Goal: Task Accomplishment & Management: Use online tool/utility

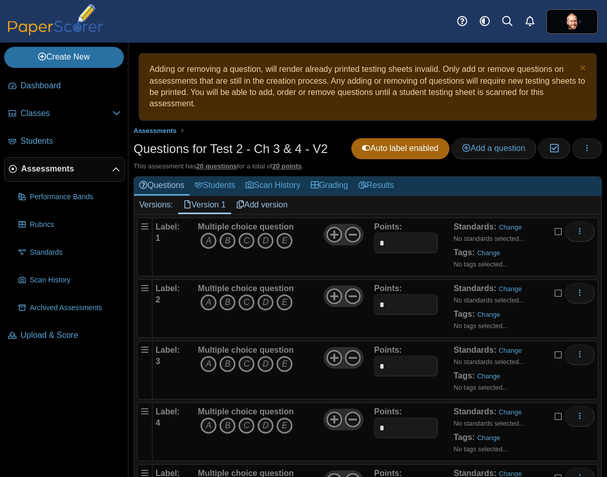
click at [291, 265] on div "Multiple choice question A B C D E" at bounding box center [246, 246] width 96 height 51
click at [352, 237] on icon at bounding box center [352, 234] width 16 height 16
click at [330, 239] on icon at bounding box center [334, 234] width 16 height 16
click at [269, 243] on icon "D" at bounding box center [265, 241] width 16 height 16
click at [205, 307] on icon "A" at bounding box center [208, 302] width 16 height 16
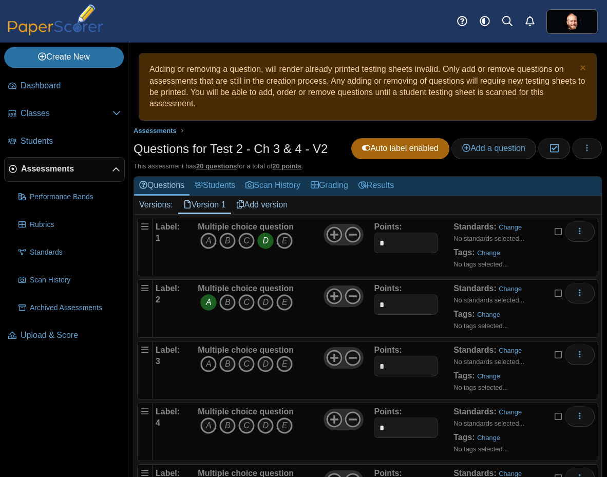
click at [209, 367] on icon "A" at bounding box center [208, 364] width 16 height 16
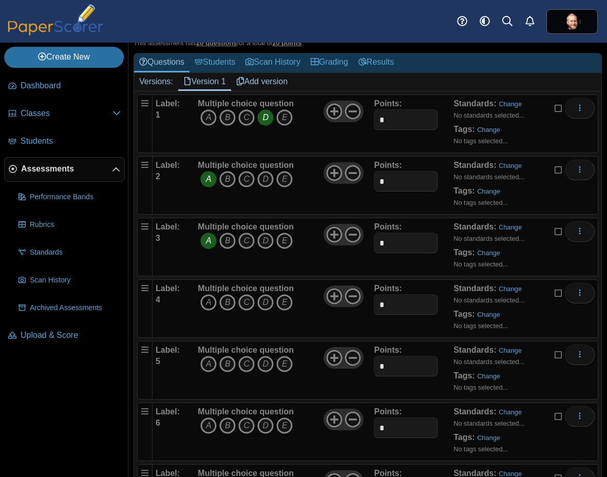
click at [207, 303] on icon "A" at bounding box center [208, 302] width 16 height 16
click at [245, 367] on icon "C" at bounding box center [246, 364] width 16 height 16
click at [228, 429] on icon "B" at bounding box center [227, 425] width 16 height 16
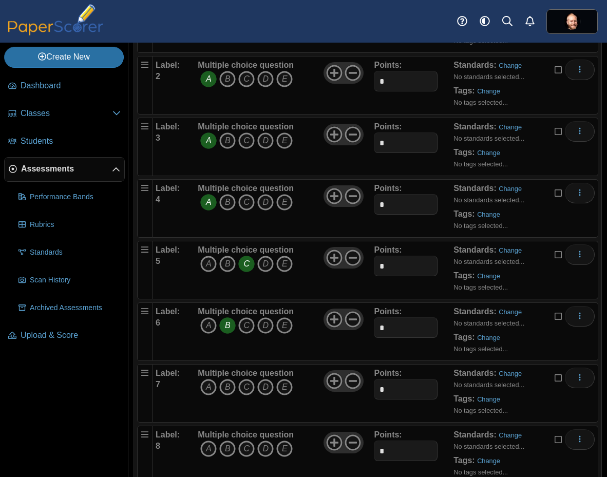
scroll to position [431, 0]
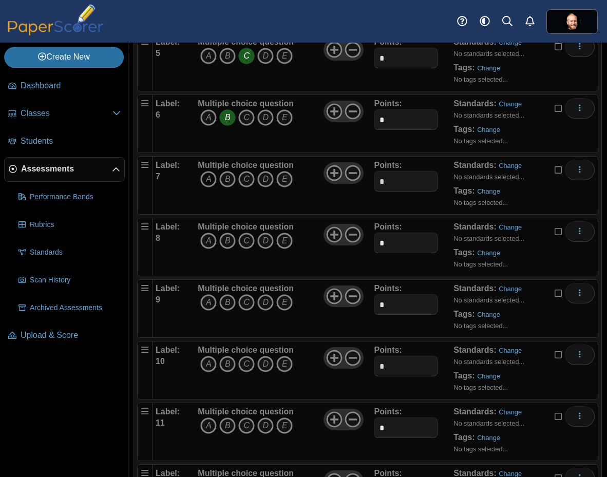
click at [208, 184] on icon "A" at bounding box center [208, 179] width 16 height 16
click at [223, 240] on icon "B" at bounding box center [227, 241] width 16 height 16
click at [229, 302] on icon "B" at bounding box center [227, 302] width 16 height 16
click at [284, 363] on icon "E" at bounding box center [284, 364] width 16 height 16
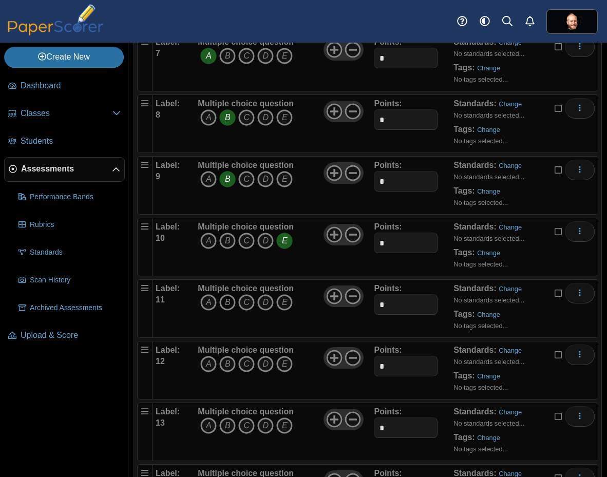
click at [226, 302] on icon "B" at bounding box center [227, 302] width 16 height 16
click at [207, 364] on icon "A" at bounding box center [208, 364] width 16 height 16
click at [245, 430] on icon "C" at bounding box center [246, 425] width 16 height 16
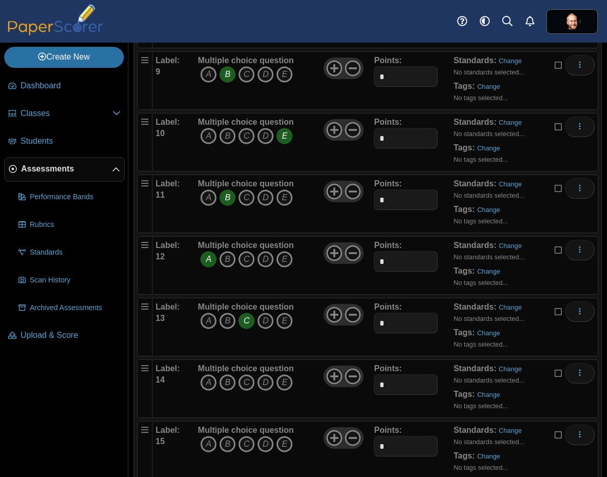
scroll to position [739, 0]
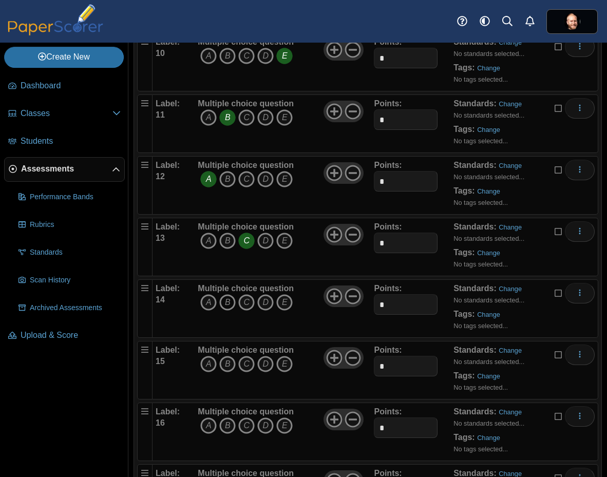
click at [229, 307] on icon "B" at bounding box center [227, 302] width 16 height 16
click at [285, 368] on icon "E" at bounding box center [284, 364] width 16 height 16
click at [247, 426] on icon "C" at bounding box center [246, 425] width 16 height 16
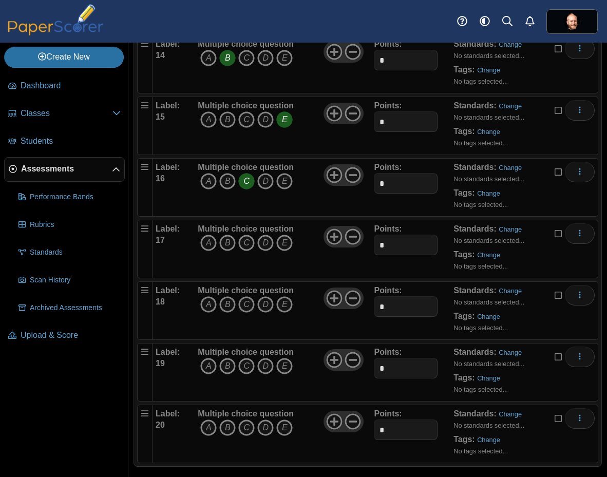
scroll to position [986, 0]
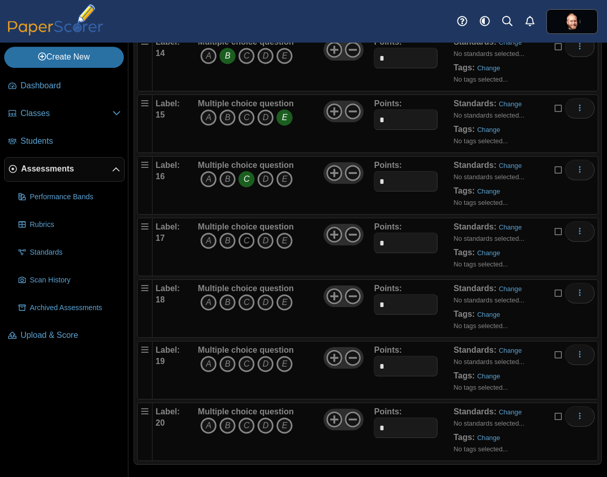
click at [244, 247] on icon "C" at bounding box center [246, 241] width 16 height 16
click at [292, 311] on span "A B C D E" at bounding box center [246, 303] width 96 height 19
click at [284, 307] on icon "E" at bounding box center [284, 302] width 16 height 16
click at [270, 361] on icon "D" at bounding box center [265, 364] width 16 height 16
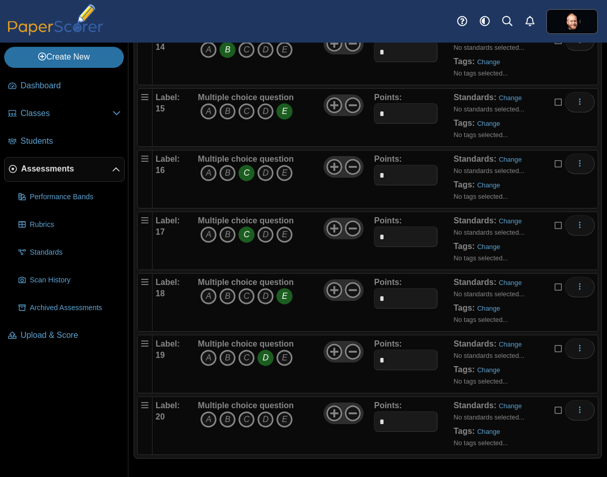
scroll to position [993, 0]
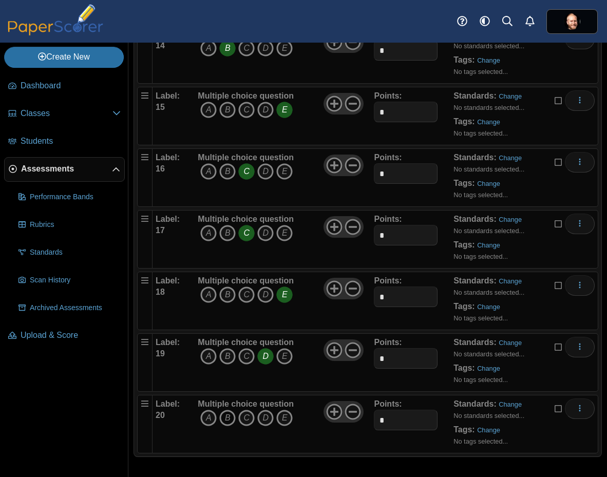
click at [228, 415] on icon "B" at bounding box center [227, 418] width 16 height 16
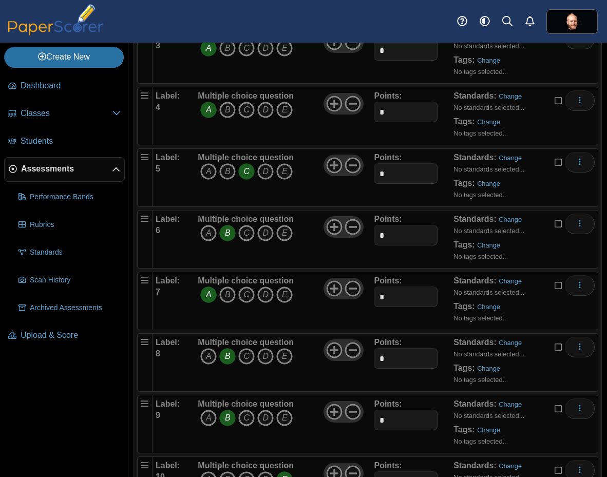
scroll to position [0, 0]
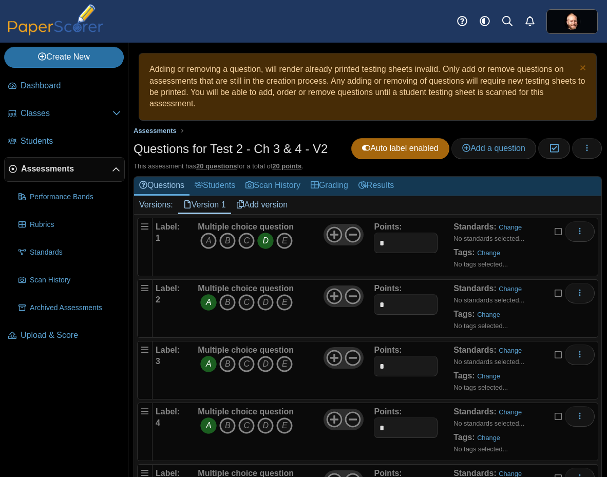
click at [165, 128] on span "Assessments" at bounding box center [154, 131] width 43 height 8
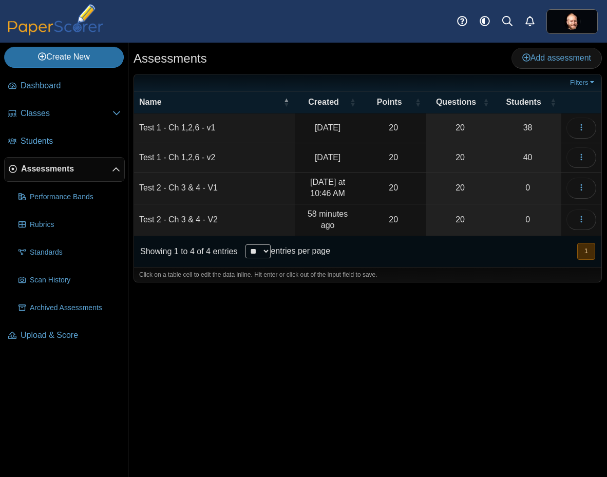
click at [228, 184] on td "Test 2 - Ch 3 & 4 - V1" at bounding box center [214, 188] width 161 height 32
click at [577, 186] on icon "button" at bounding box center [581, 187] width 8 height 8
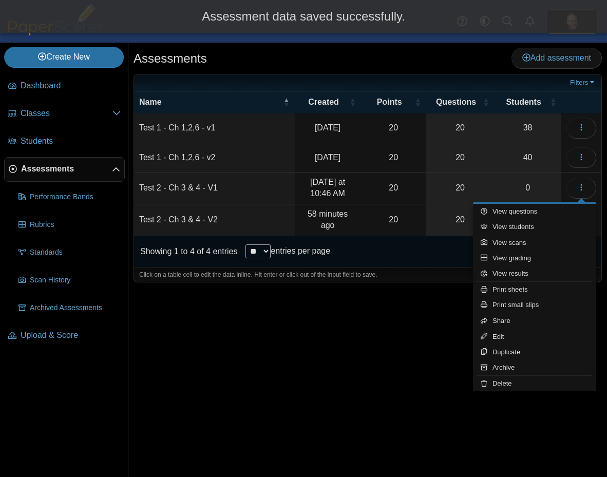
click at [314, 187] on td "Today at 10:46 AM" at bounding box center [328, 188] width 66 height 32
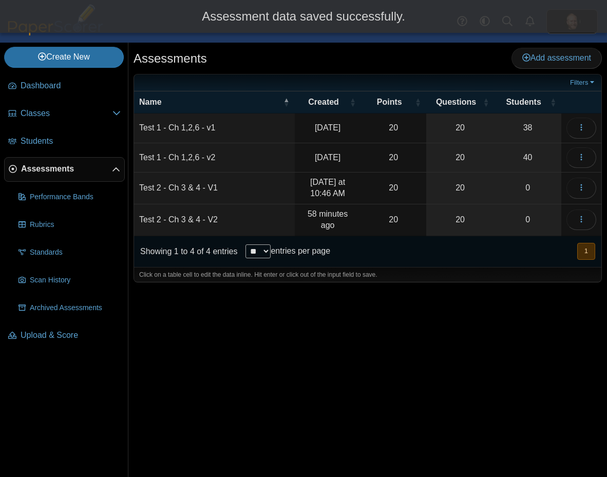
click at [406, 185] on td "20" at bounding box center [393, 188] width 65 height 32
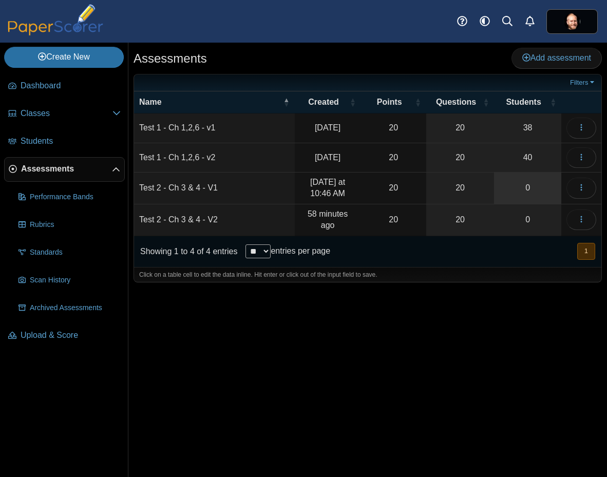
click at [535, 184] on link "0" at bounding box center [527, 187] width 67 height 31
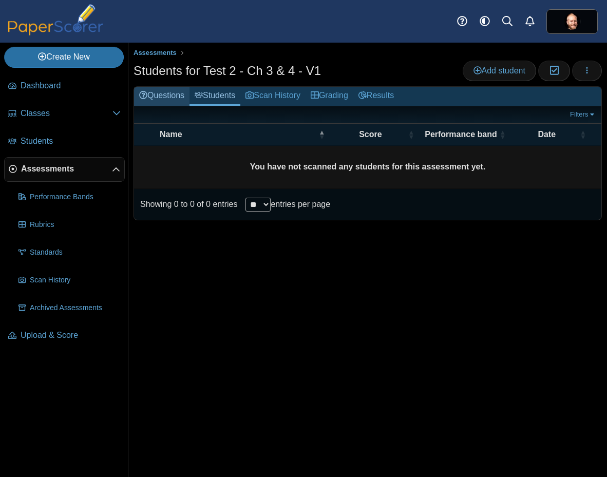
click at [179, 101] on link "Questions" at bounding box center [161, 96] width 55 height 19
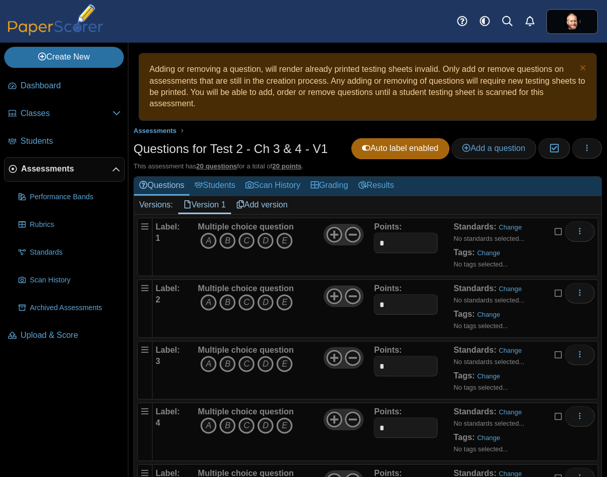
scroll to position [123, 0]
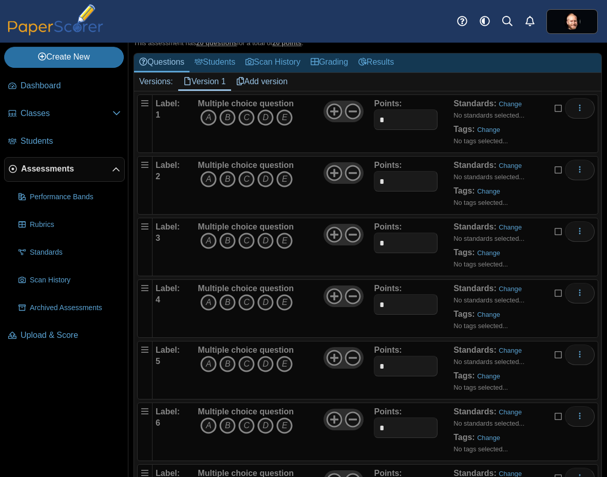
click at [310, 143] on div "Multiple choice question A B C D E" at bounding box center [284, 123] width 179 height 51
click at [222, 118] on icon "B" at bounding box center [227, 117] width 16 height 16
click at [211, 179] on icon "A" at bounding box center [208, 179] width 16 height 16
drag, startPoint x: 206, startPoint y: 237, endPoint x: 207, endPoint y: 248, distance: 11.4
click at [206, 237] on icon "A" at bounding box center [208, 241] width 16 height 16
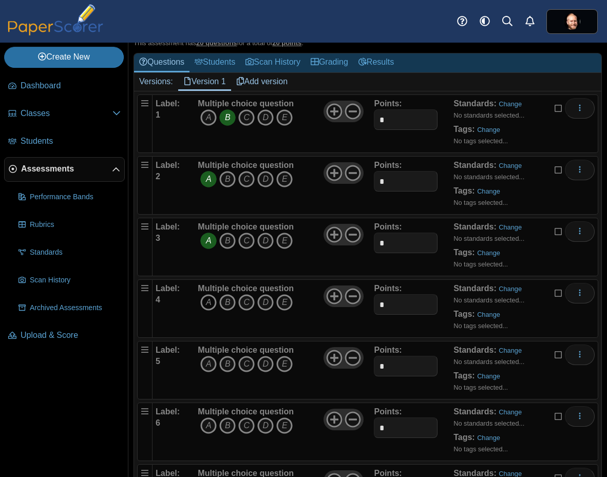
click at [208, 301] on icon "A" at bounding box center [208, 302] width 16 height 16
click at [263, 362] on icon "D" at bounding box center [265, 364] width 16 height 16
click at [242, 428] on icon "C" at bounding box center [246, 425] width 16 height 16
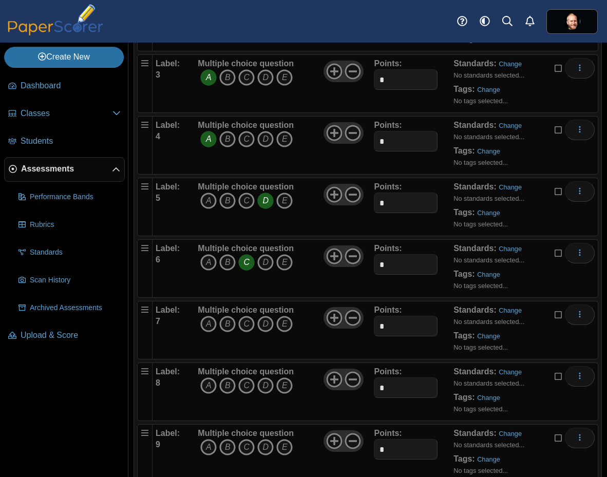
scroll to position [308, 0]
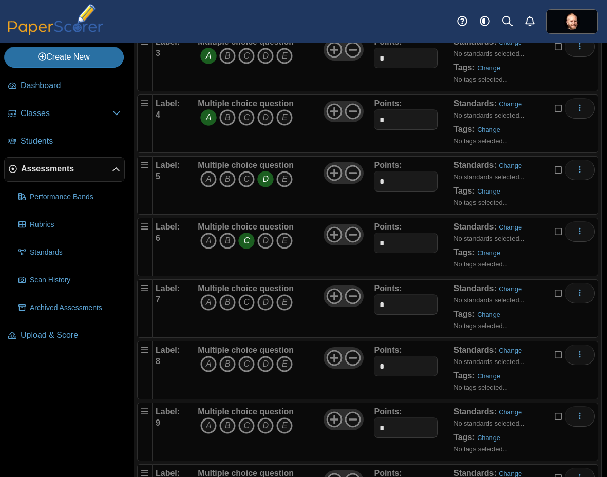
click at [245, 299] on icon "C" at bounding box center [246, 302] width 16 height 16
click at [281, 367] on icon "E" at bounding box center [284, 364] width 16 height 16
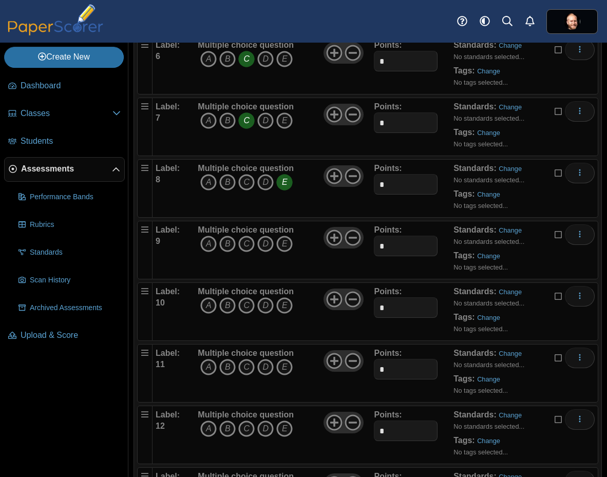
scroll to position [493, 0]
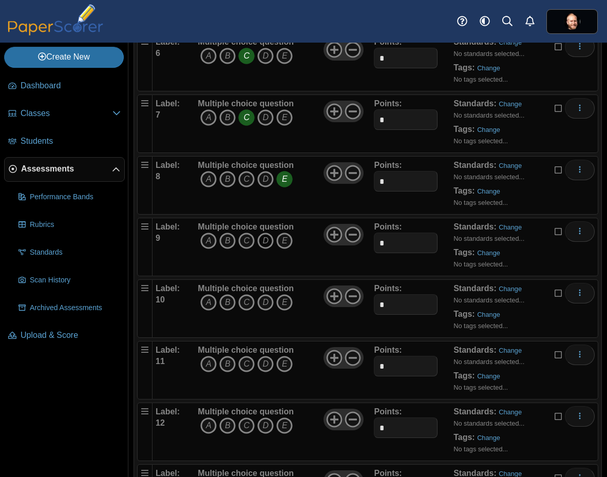
click at [264, 243] on icon "D" at bounding box center [265, 241] width 16 height 16
drag, startPoint x: 207, startPoint y: 306, endPoint x: 209, endPoint y: 338, distance: 31.4
click at [207, 307] on icon "A" at bounding box center [208, 302] width 16 height 16
click at [204, 375] on div "Multiple choice question A B C D E" at bounding box center [246, 369] width 96 height 51
click at [204, 364] on icon "A" at bounding box center [208, 364] width 16 height 16
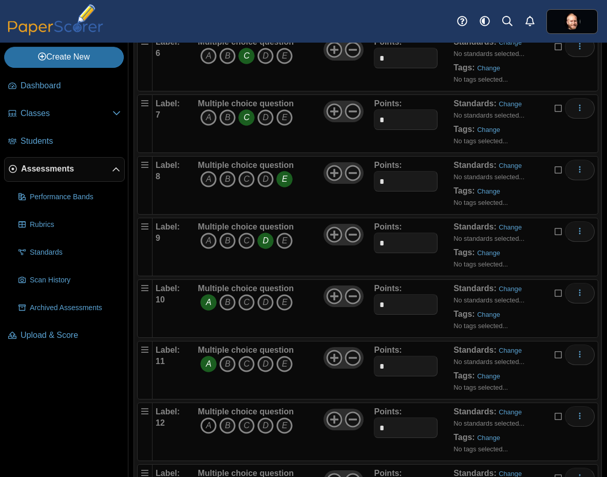
click at [209, 430] on icon "A" at bounding box center [208, 425] width 16 height 16
click at [206, 242] on icon "A" at bounding box center [208, 241] width 16 height 16
click at [231, 305] on icon "B" at bounding box center [227, 302] width 16 height 16
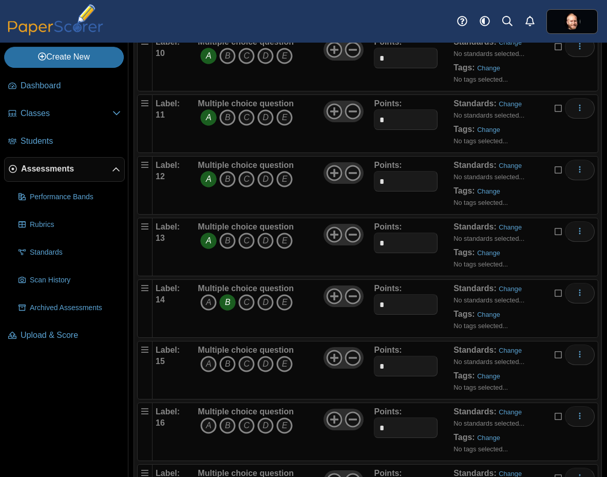
click at [227, 367] on icon "B" at bounding box center [227, 364] width 16 height 16
click at [289, 430] on icon "E" at bounding box center [284, 425] width 16 height 16
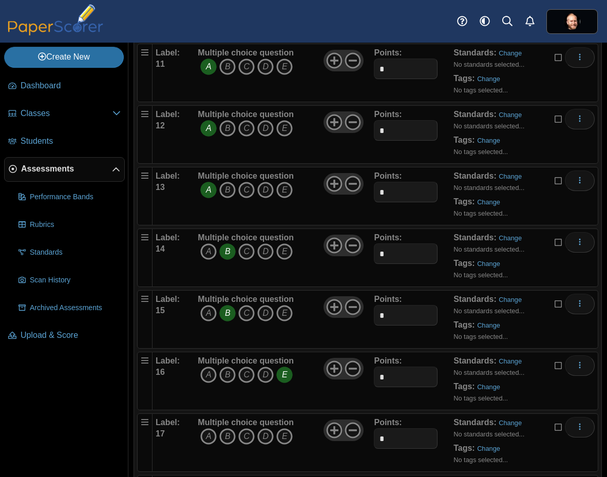
scroll to position [924, 0]
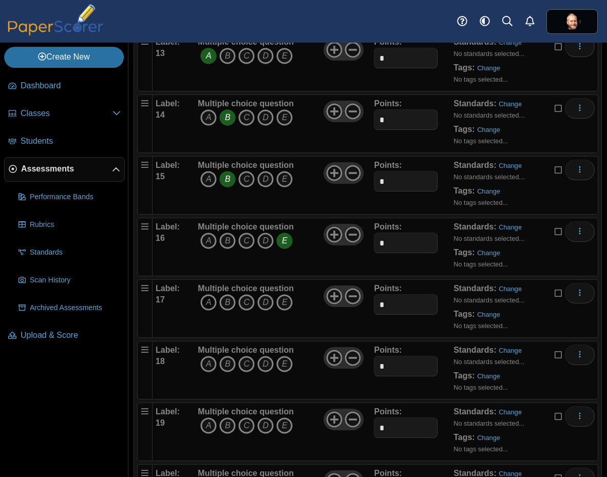
click at [205, 302] on icon "A" at bounding box center [208, 302] width 16 height 16
click at [278, 363] on icon "E" at bounding box center [284, 364] width 16 height 16
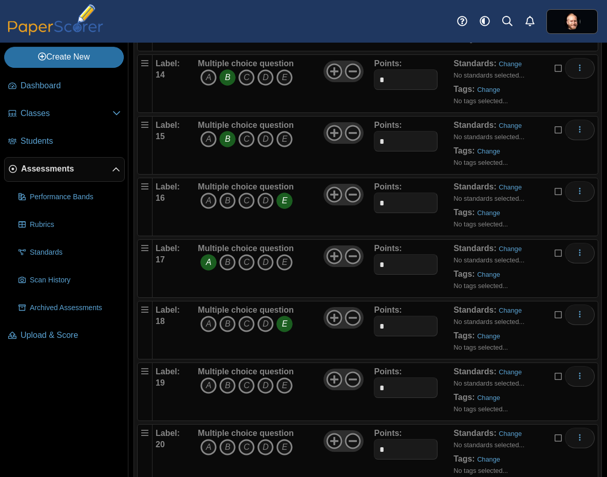
scroll to position [993, 0]
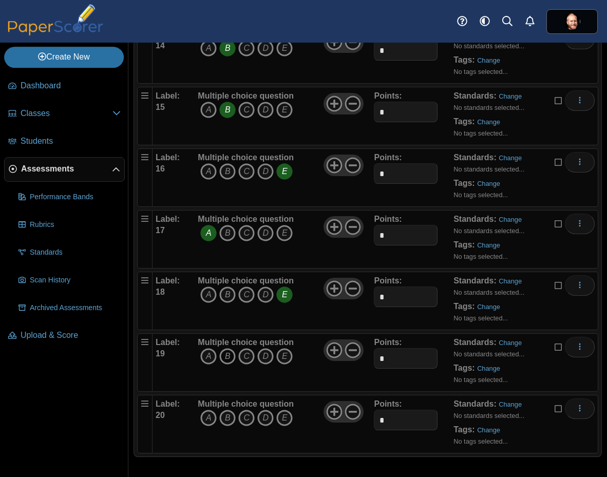
click at [225, 359] on icon "B" at bounding box center [227, 356] width 16 height 16
click at [285, 421] on icon "E" at bounding box center [284, 418] width 16 height 16
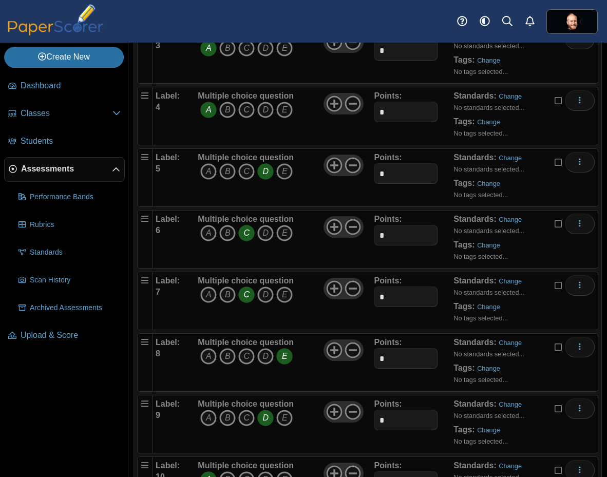
scroll to position [0, 0]
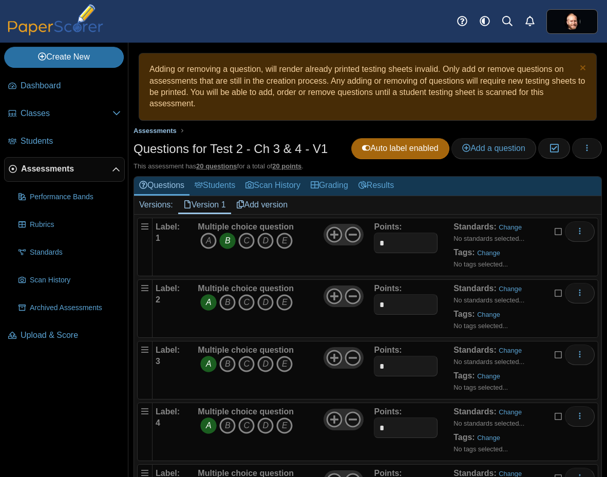
click at [153, 131] on span "Assessments" at bounding box center [154, 131] width 43 height 8
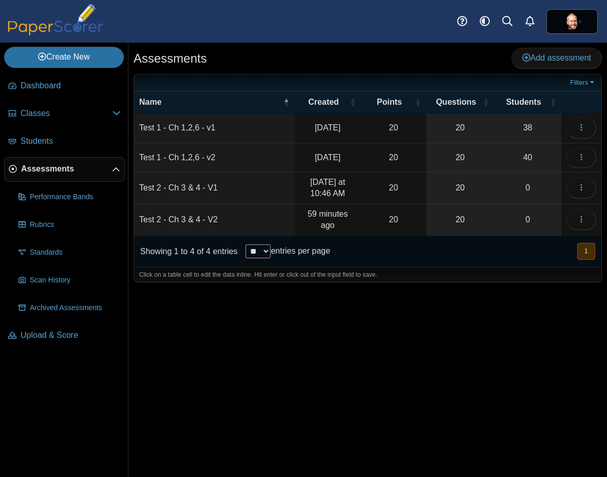
click at [333, 381] on div "Assessments Add assessment 20" at bounding box center [367, 260] width 478 height 434
